Goal: Task Accomplishment & Management: Use online tool/utility

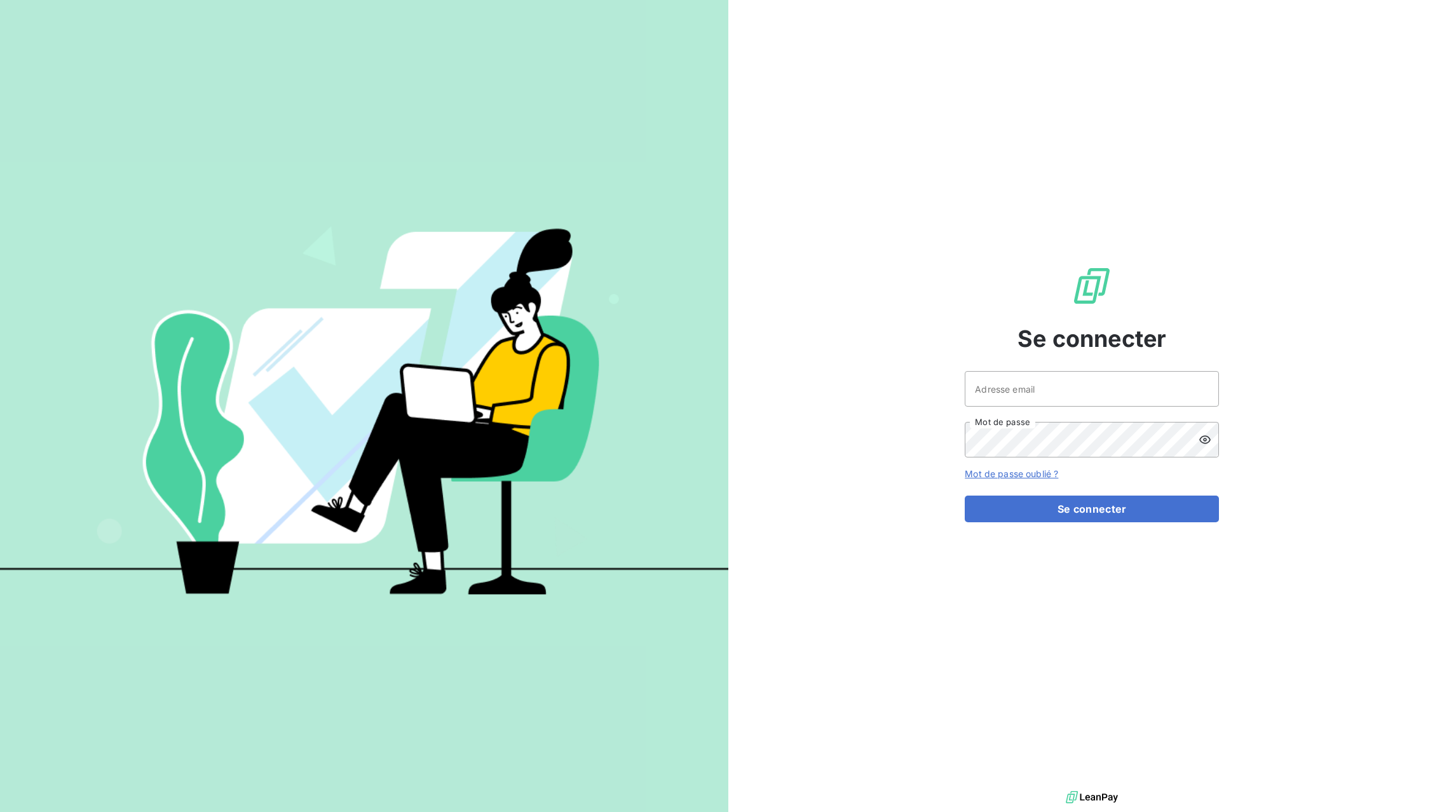
click at [0, 811] on div at bounding box center [0, 812] width 0 height 0
type input "[EMAIL_ADDRESS][DOMAIN_NAME]"
click at [1108, 511] on button "Se connecter" at bounding box center [1091, 508] width 254 height 27
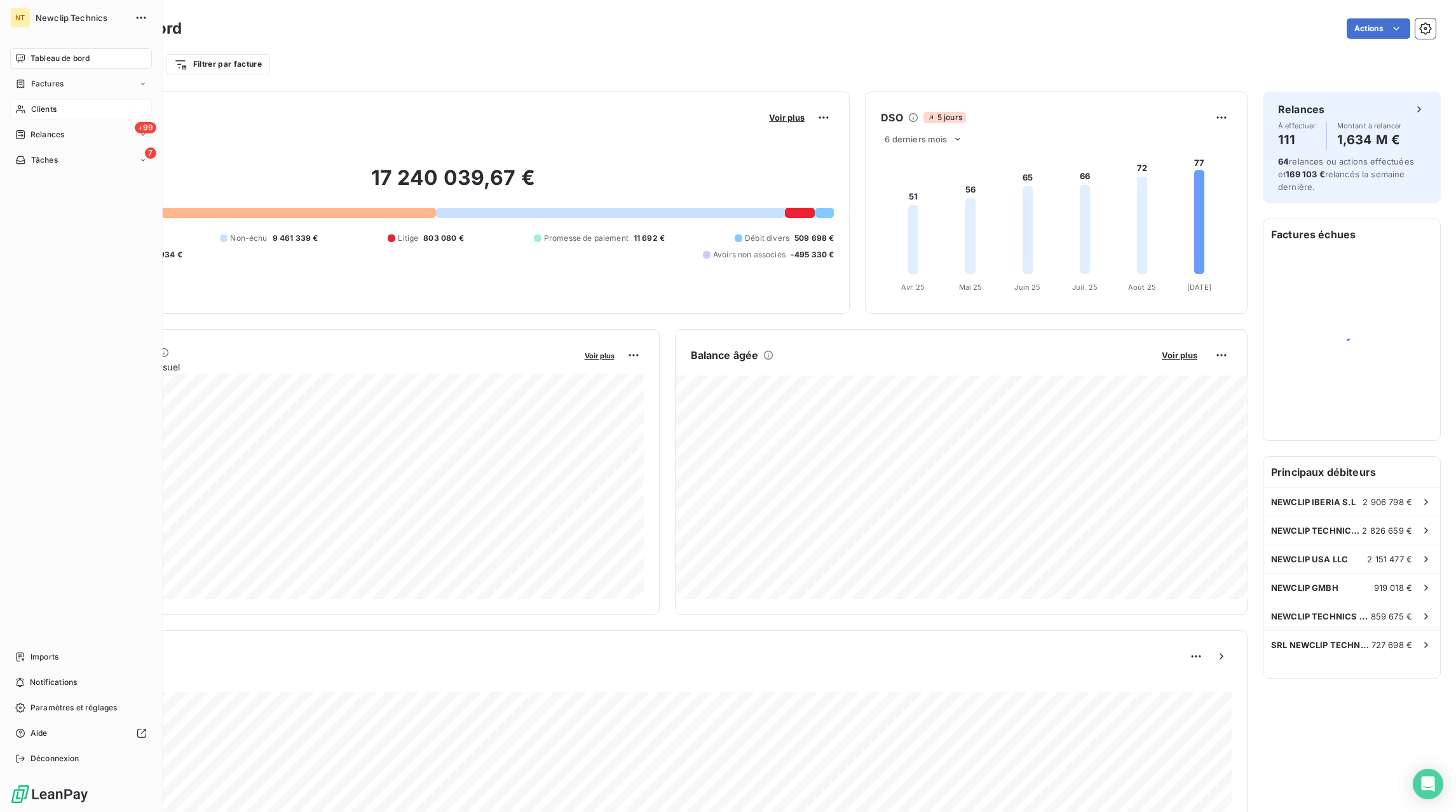
click at [44, 104] on span "Clients" at bounding box center [44, 109] width 25 height 11
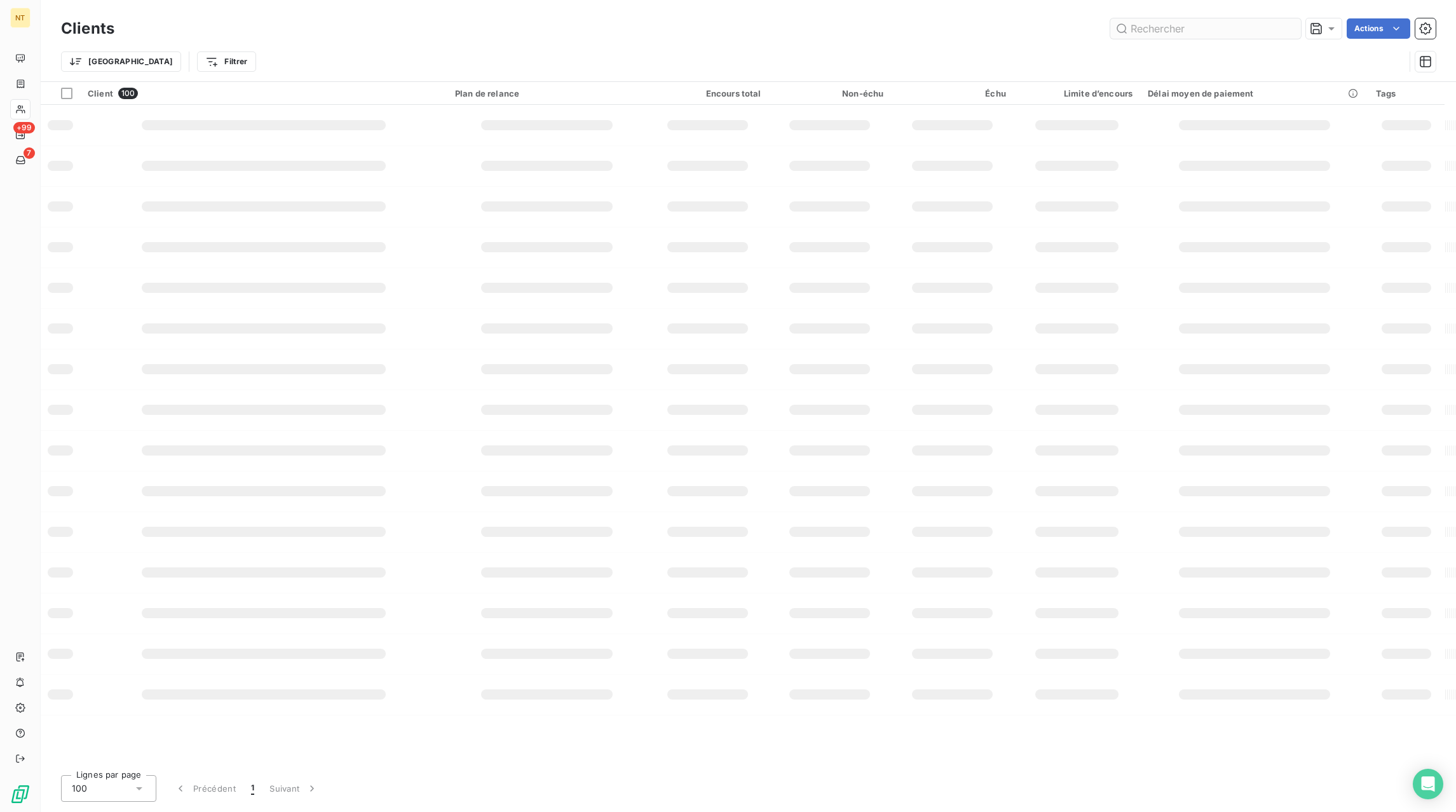
click at [1224, 30] on input "text" at bounding box center [1206, 28] width 191 height 20
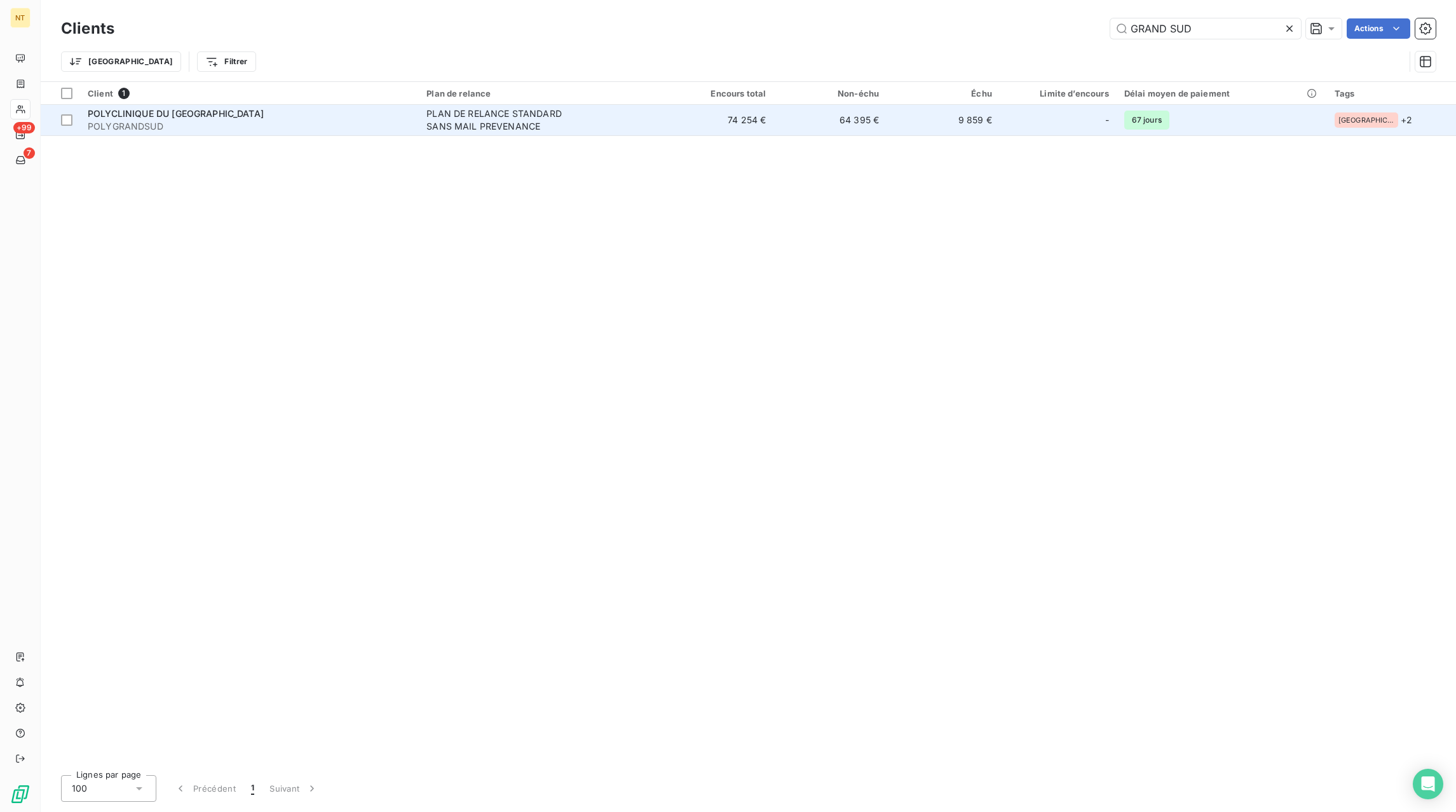
type input "GRAND SUD"
click at [514, 127] on div "PLAN DE RELANCE STANDARD SANS MAIL PREVENANCE" at bounding box center [506, 119] width 159 height 25
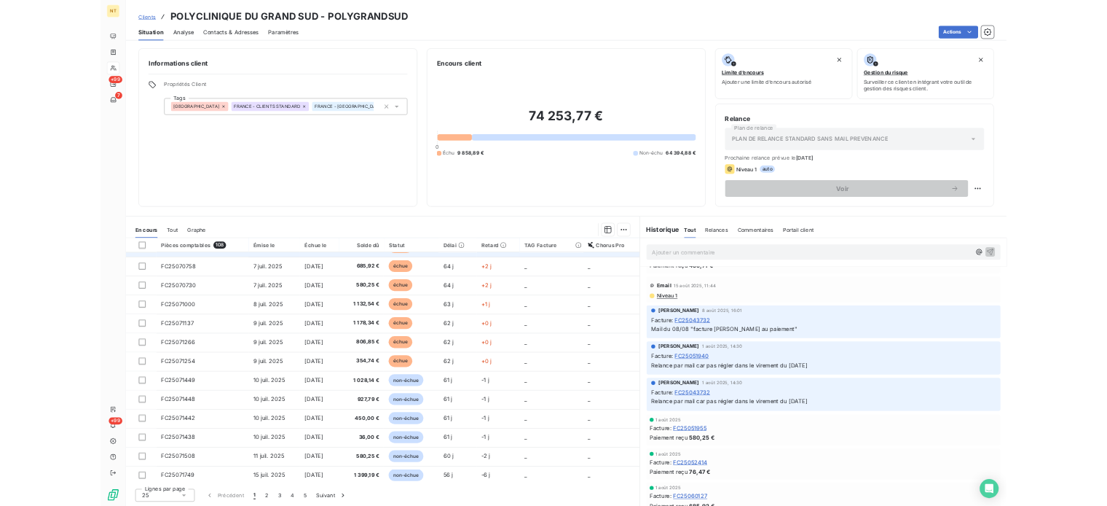
scroll to position [223, 0]
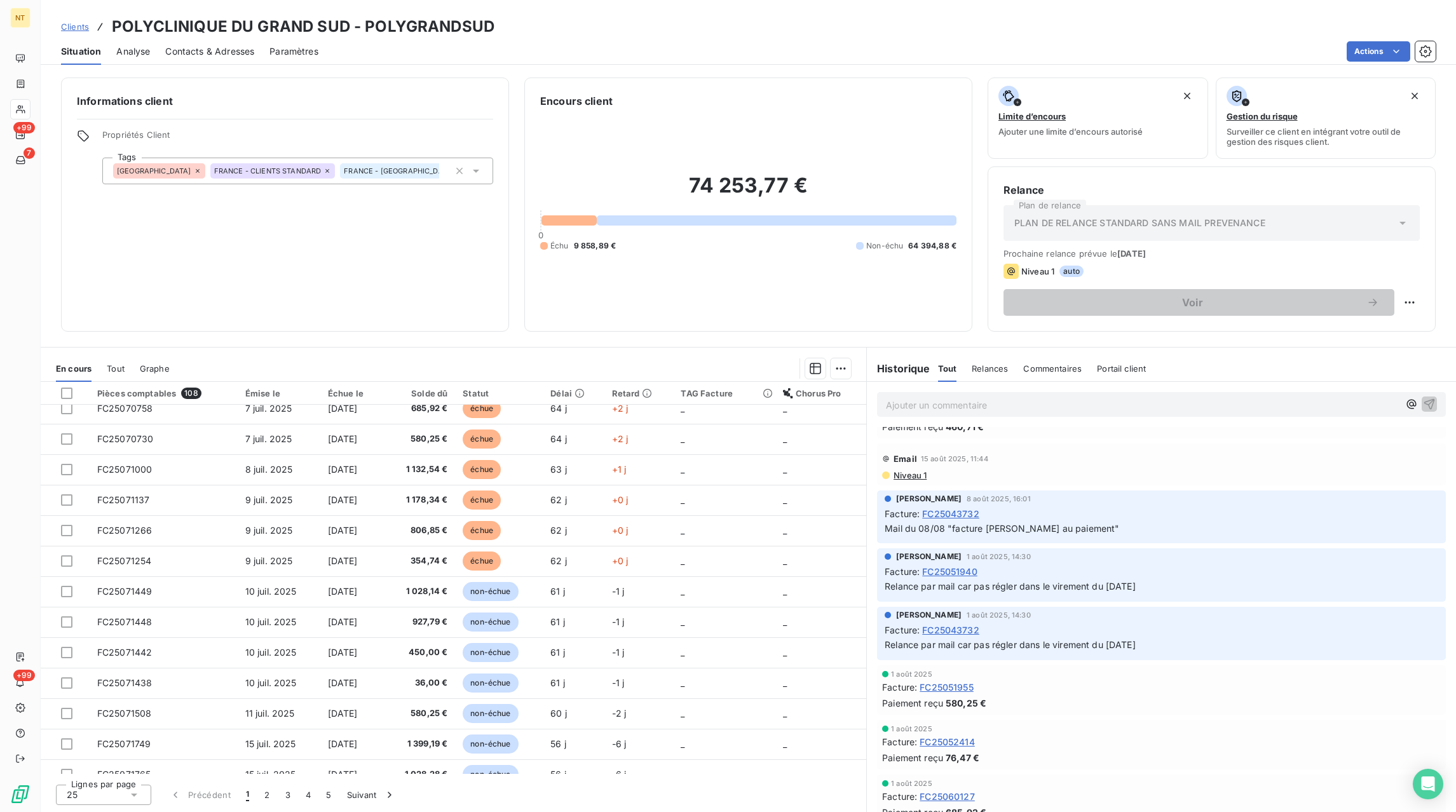
click at [223, 54] on span "Contacts & Adresses" at bounding box center [209, 51] width 89 height 13
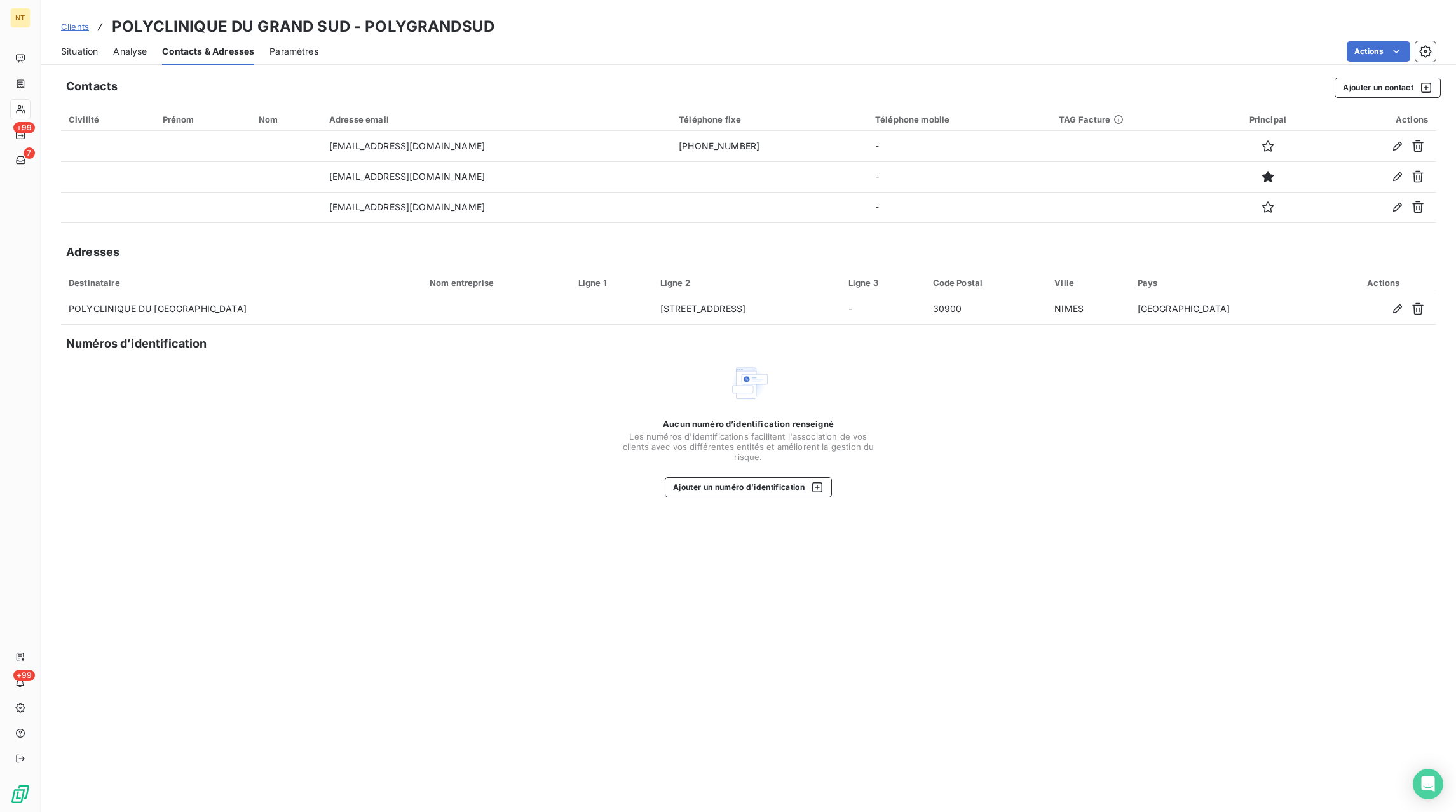
click at [88, 51] on span "Situation" at bounding box center [79, 51] width 37 height 13
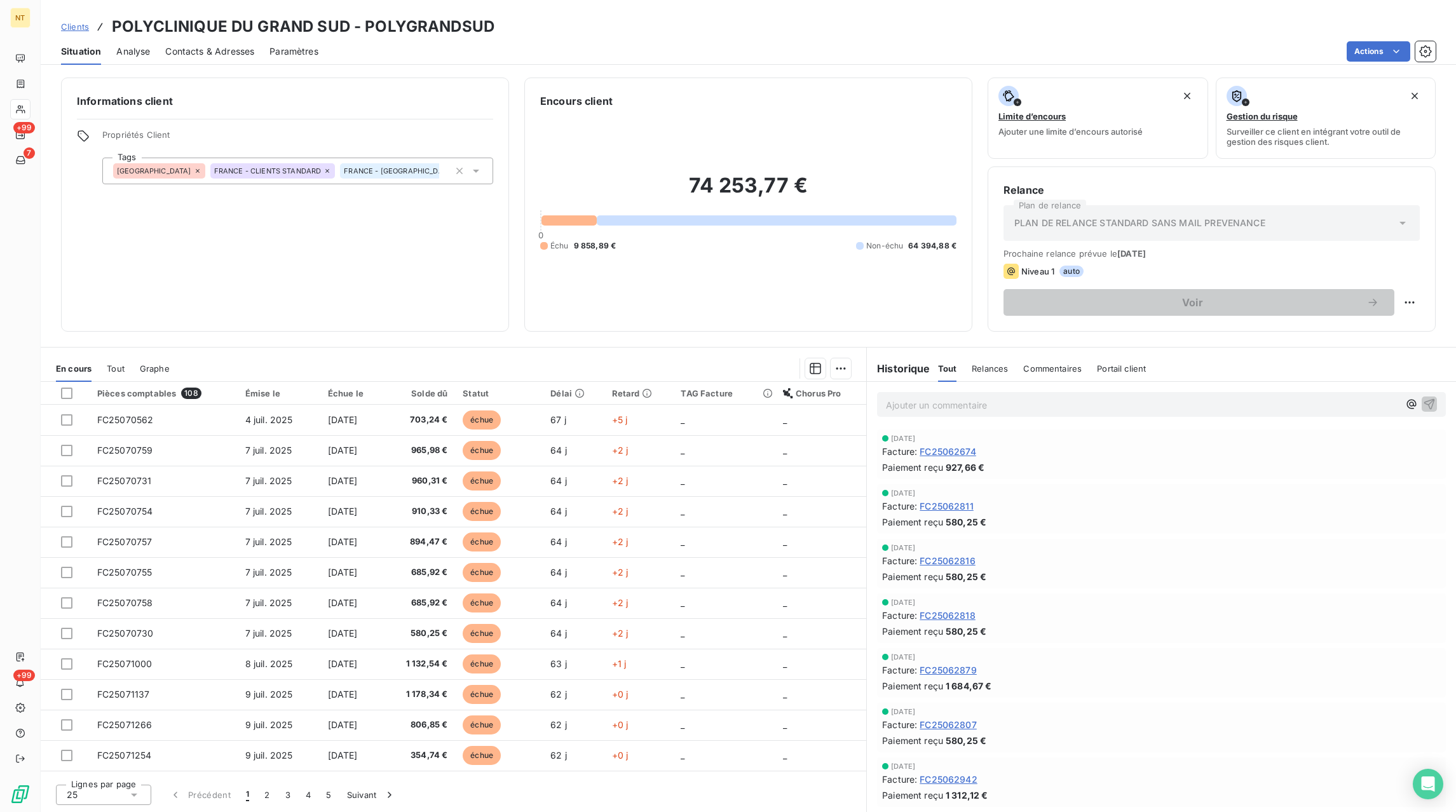
click at [198, 54] on span "Contacts & Adresses" at bounding box center [209, 51] width 89 height 13
